Goal: Transaction & Acquisition: Purchase product/service

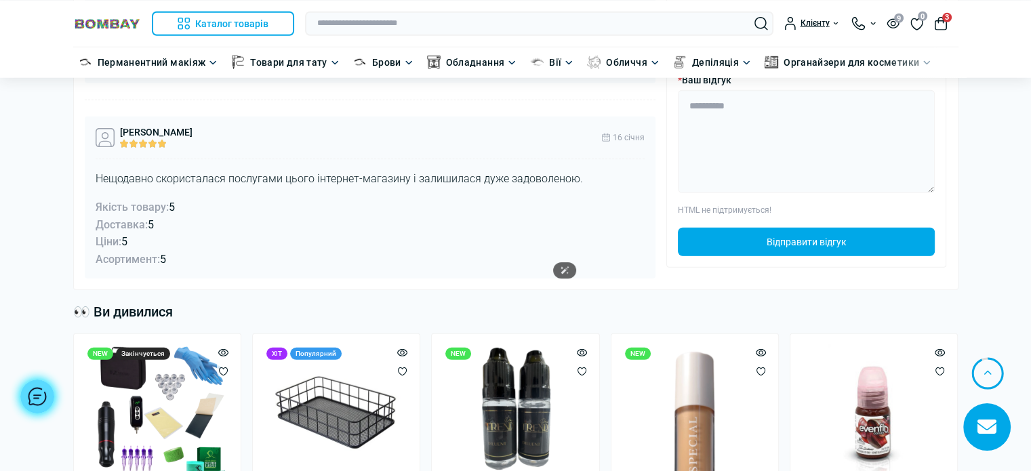
scroll to position [3932, 0]
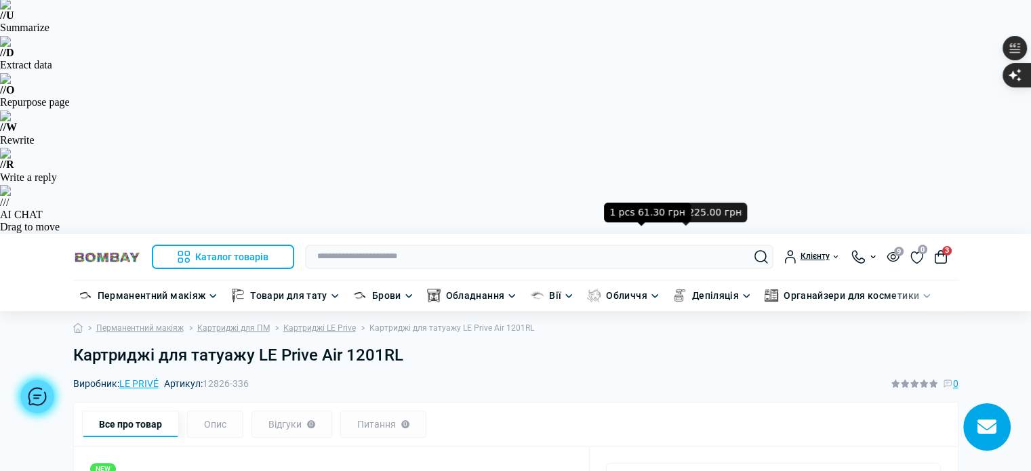
scroll to position [203, 0]
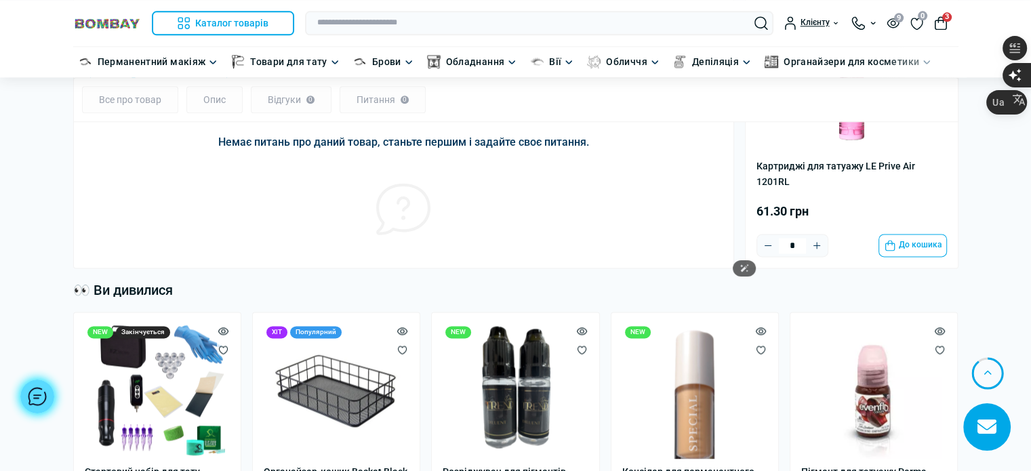
scroll to position [1898, 0]
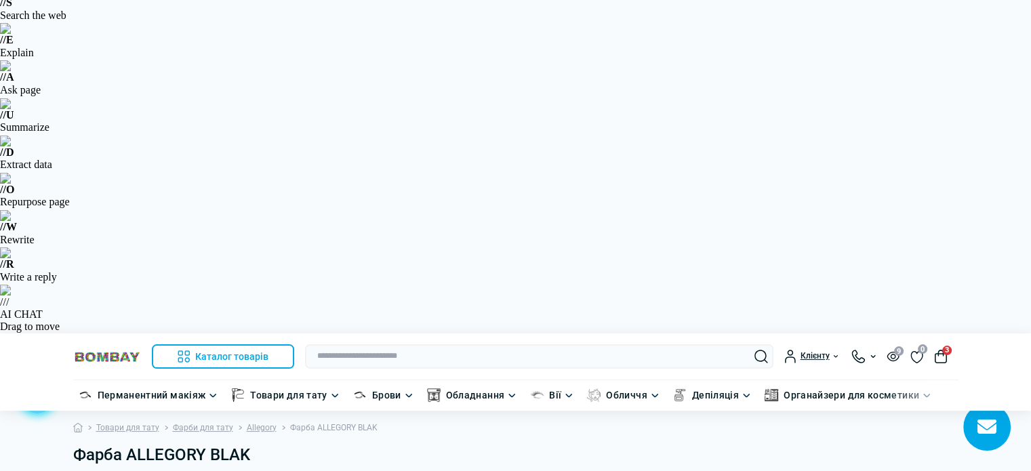
scroll to position [136, 0]
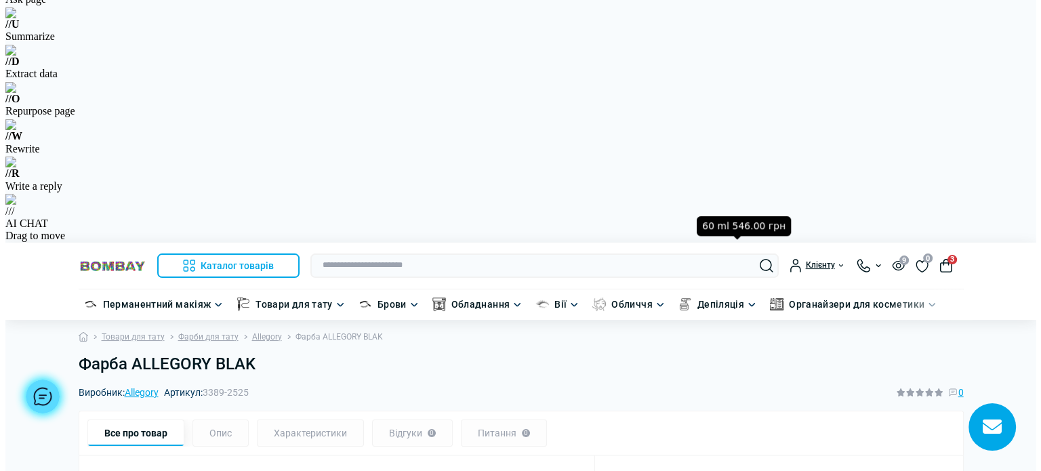
scroll to position [271, 0]
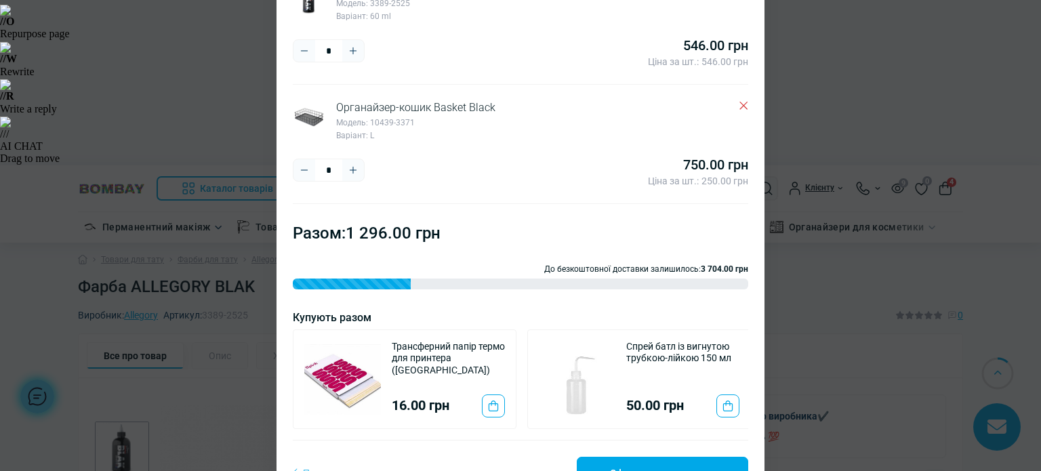
scroll to position [176, 0]
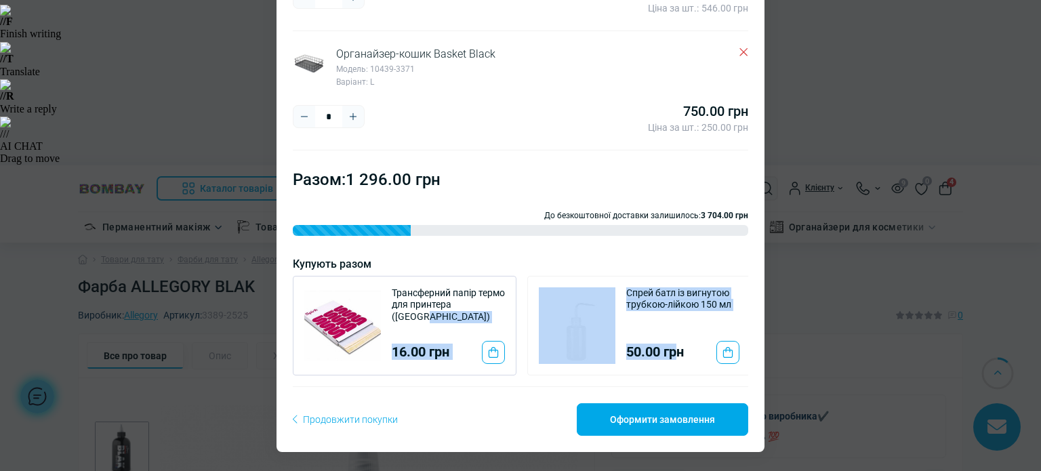
drag, startPoint x: 657, startPoint y: 318, endPoint x: 494, endPoint y: 319, distance: 163.4
click at [494, 319] on div "Трансферний папір термо для принтера (Китай) 16.00 грн Спрей батл із вигнутою т…" at bounding box center [521, 326] width 456 height 100
click at [637, 380] on div "4 товарів Разом: 1 296.00 грн До безкоштовної доставки залишилось: 3 704.00 грн…" at bounding box center [521, 301] width 456 height 269
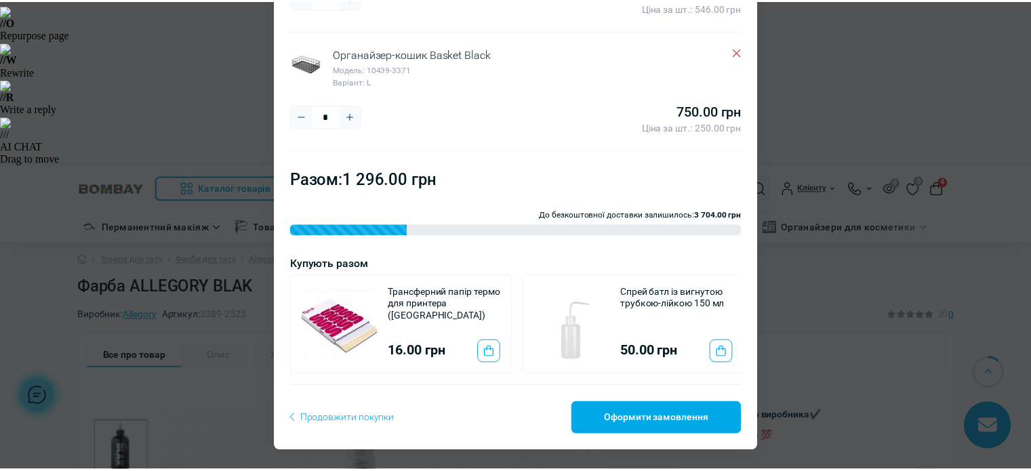
scroll to position [0, 0]
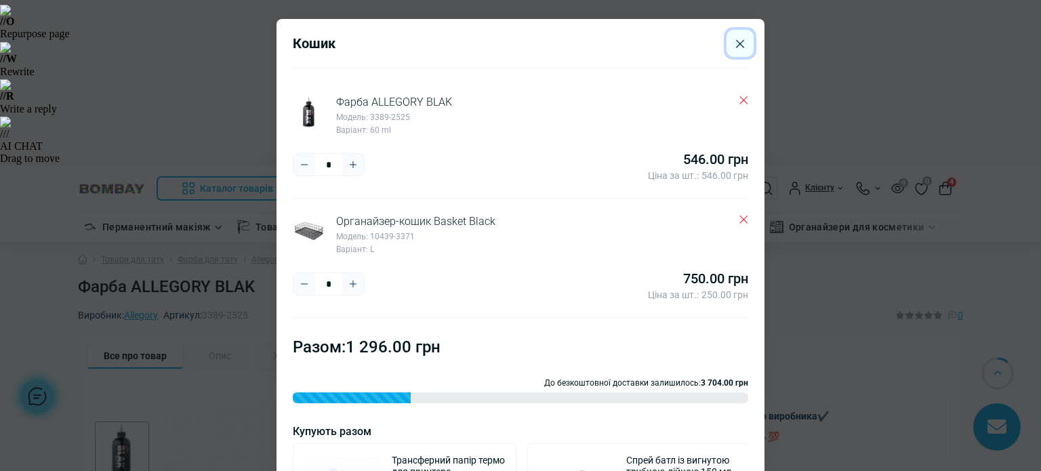
click at [736, 45] on icon "Close" at bounding box center [740, 43] width 8 height 9
